Goal: Task Accomplishment & Management: Manage account settings

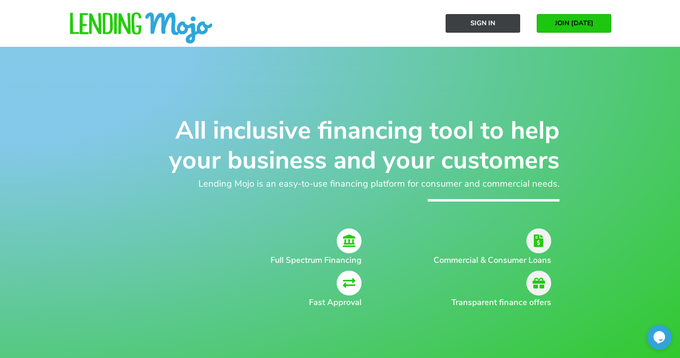
click at [504, 21] on link "Sign In" at bounding box center [482, 23] width 75 height 19
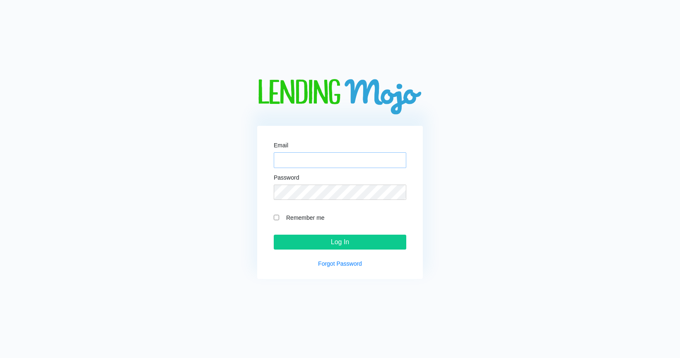
click at [302, 158] on input "Email" at bounding box center [340, 160] width 132 height 16
click at [259, 187] on div "Email Password Remember me Log In Forgot Password" at bounding box center [340, 203] width 166 height 154
click at [289, 164] on input "Email" at bounding box center [340, 160] width 132 height 16
type input "[EMAIL_ADDRESS][DOMAIN_NAME]"
click at [274, 235] on input "Log In" at bounding box center [340, 242] width 132 height 15
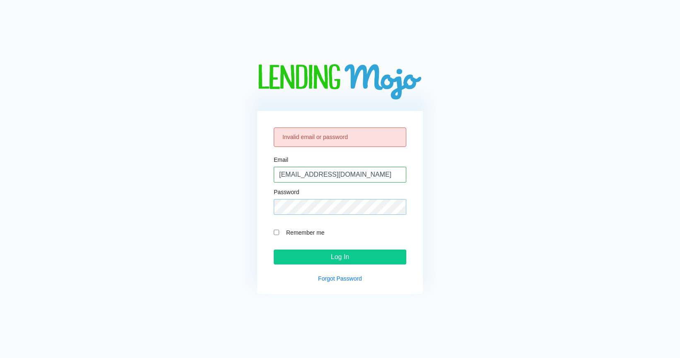
click at [274, 250] on input "Log In" at bounding box center [340, 257] width 132 height 15
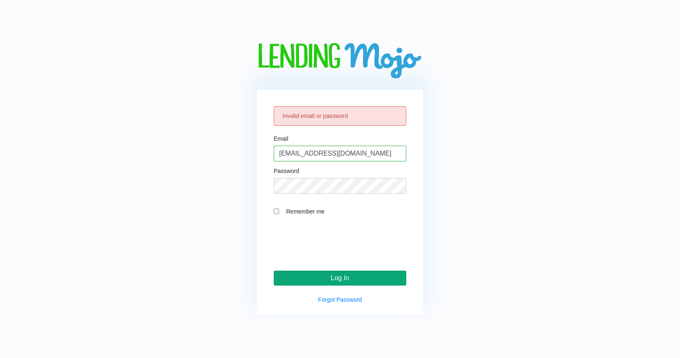
click at [337, 278] on input "Log In" at bounding box center [340, 278] width 132 height 15
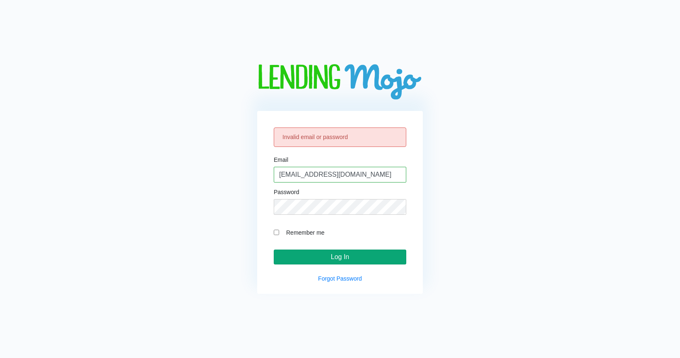
click at [367, 260] on input "Log In" at bounding box center [340, 257] width 132 height 15
click at [274, 250] on input "Log In" at bounding box center [340, 257] width 132 height 15
